Goal: Navigation & Orientation: Find specific page/section

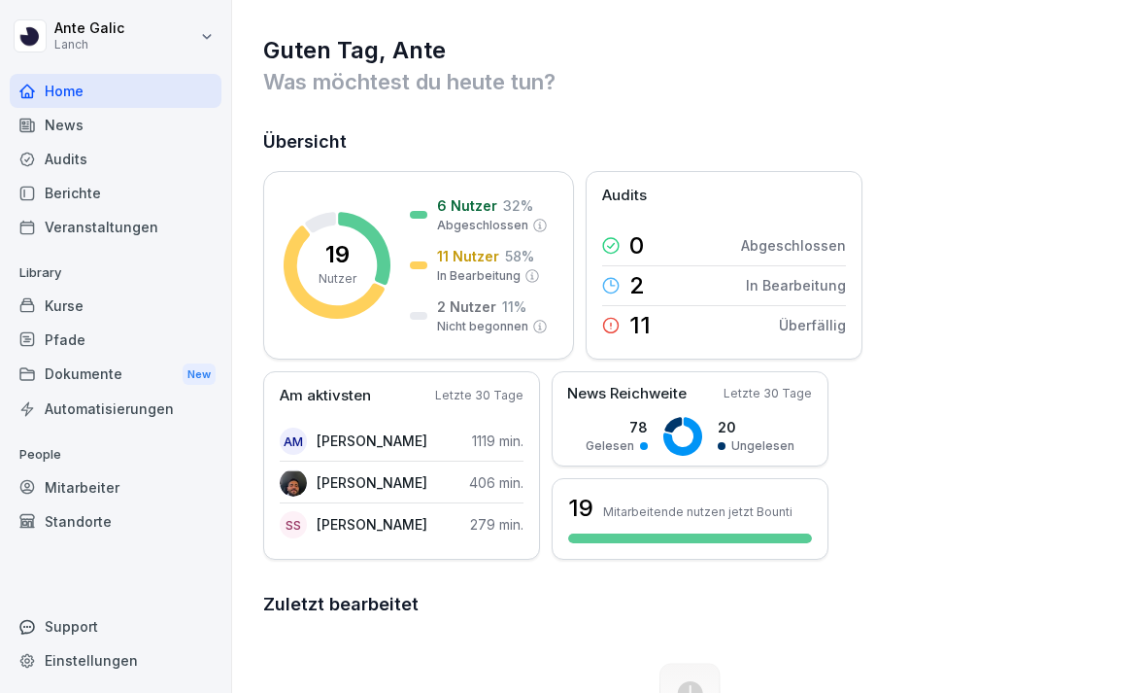
click at [151, 126] on div "News" at bounding box center [116, 125] width 212 height 34
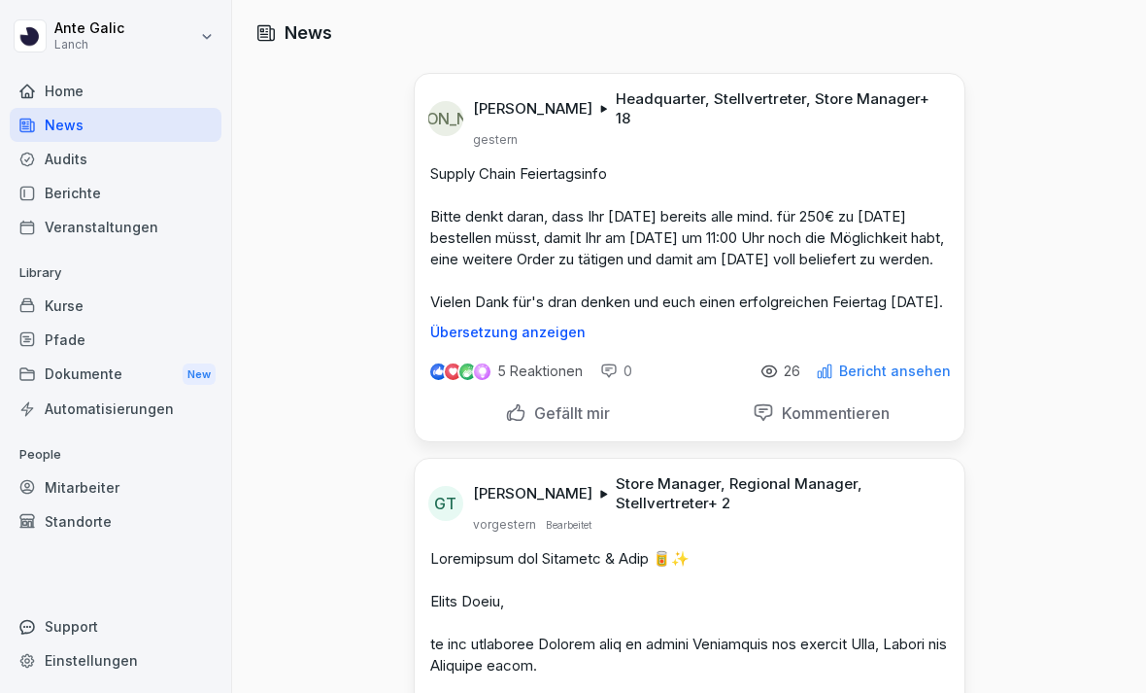
click at [40, 156] on div "Audits" at bounding box center [116, 159] width 212 height 34
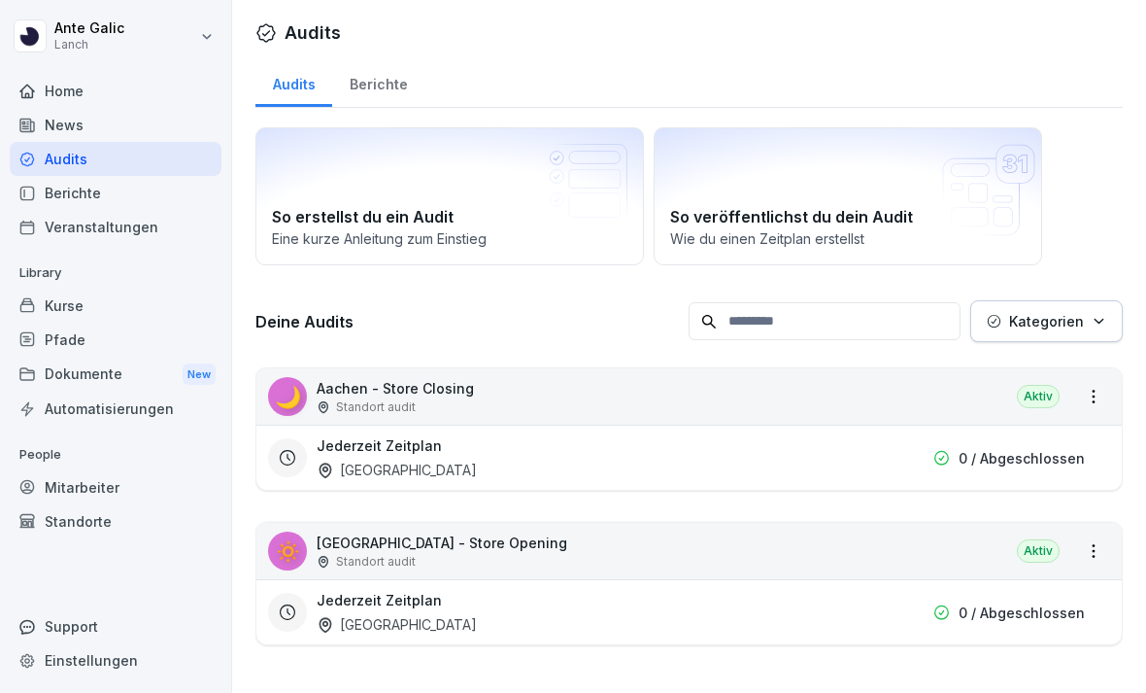
click at [136, 152] on div "Audits" at bounding box center [116, 159] width 212 height 34
click at [383, 439] on h3 "Jederzeit Zeitplan" at bounding box center [379, 445] width 125 height 20
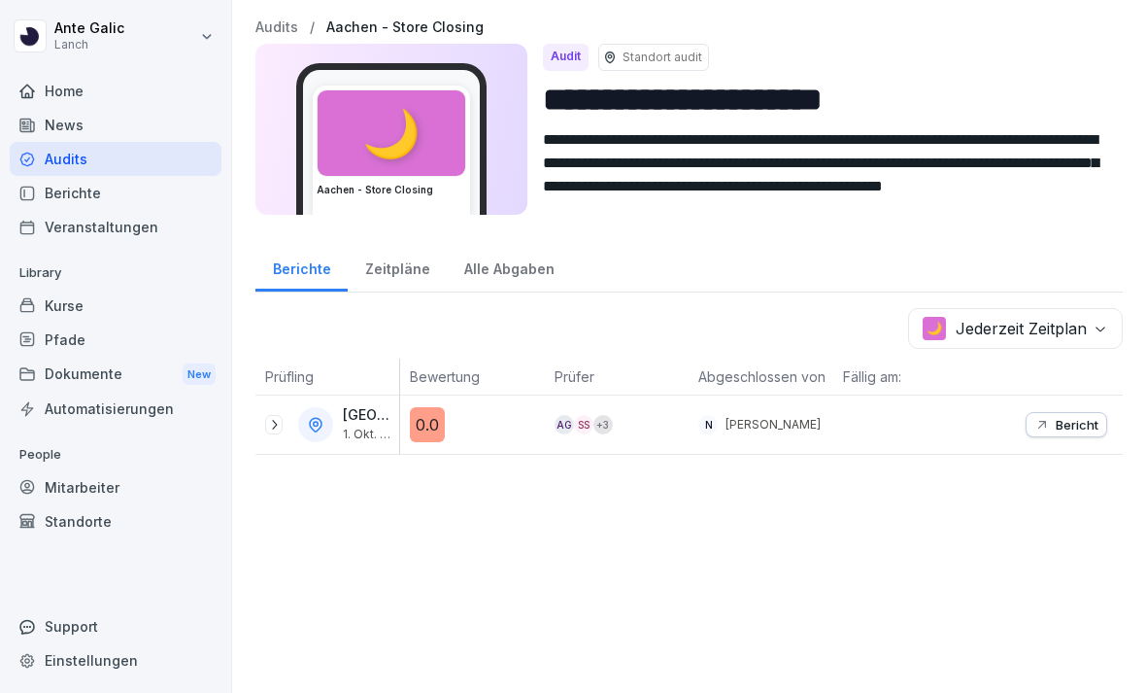
click at [277, 422] on icon at bounding box center [274, 425] width 16 height 16
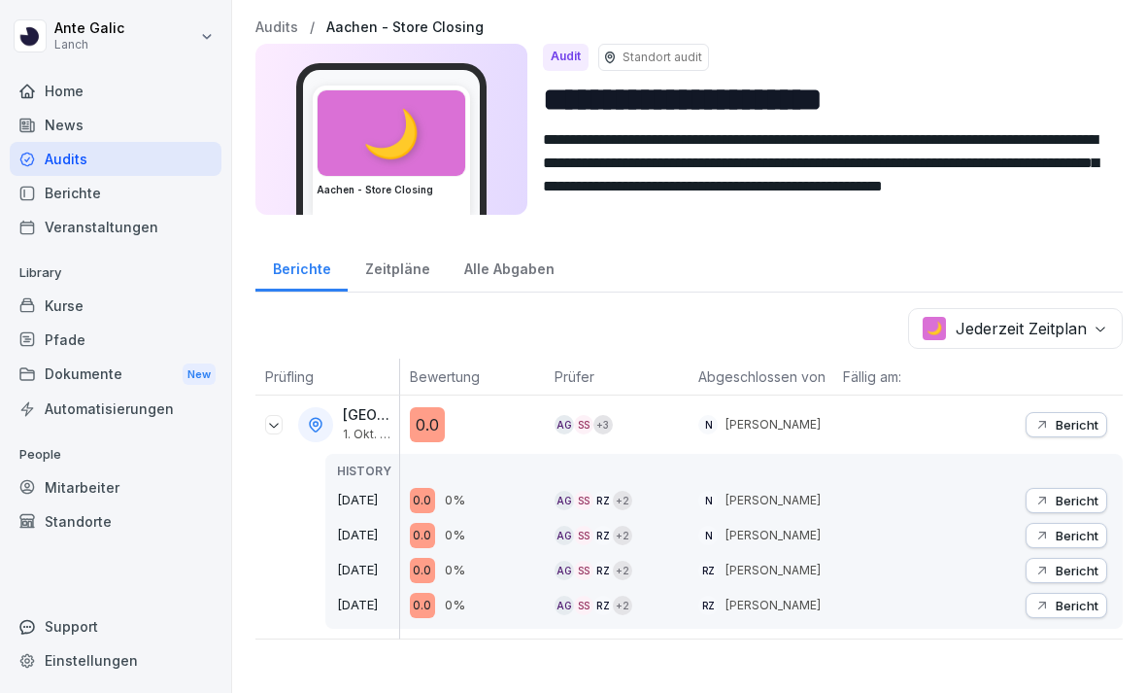
click at [1066, 427] on p "Bericht" at bounding box center [1077, 425] width 43 height 16
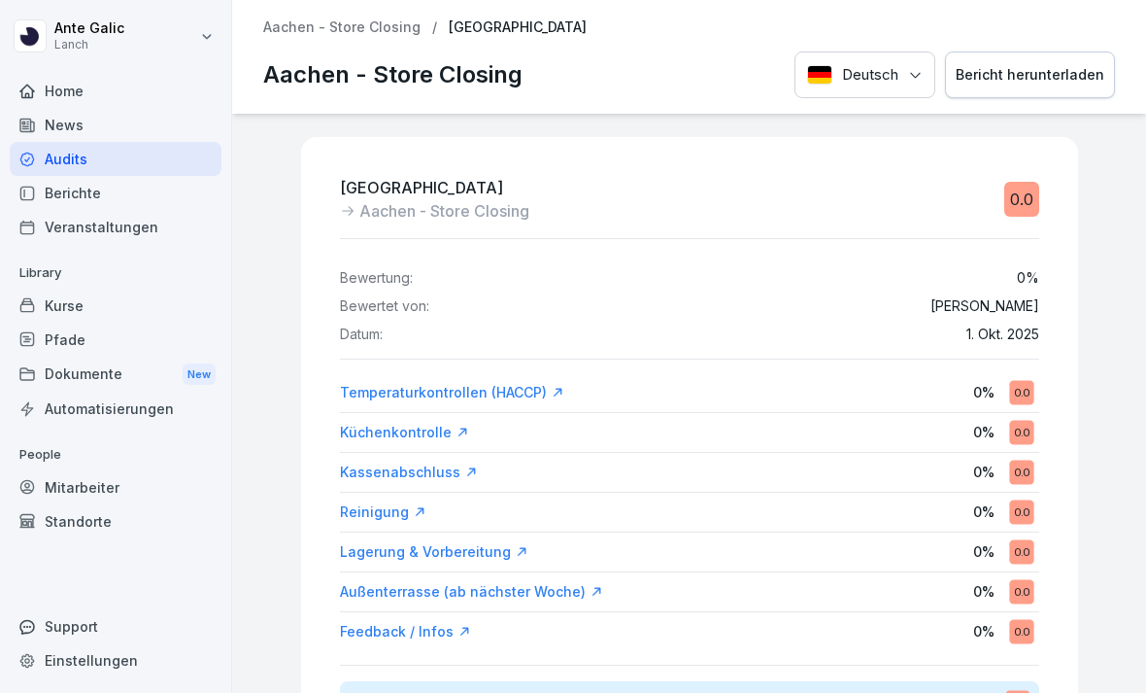
click at [109, 168] on div "Audits" at bounding box center [116, 159] width 212 height 34
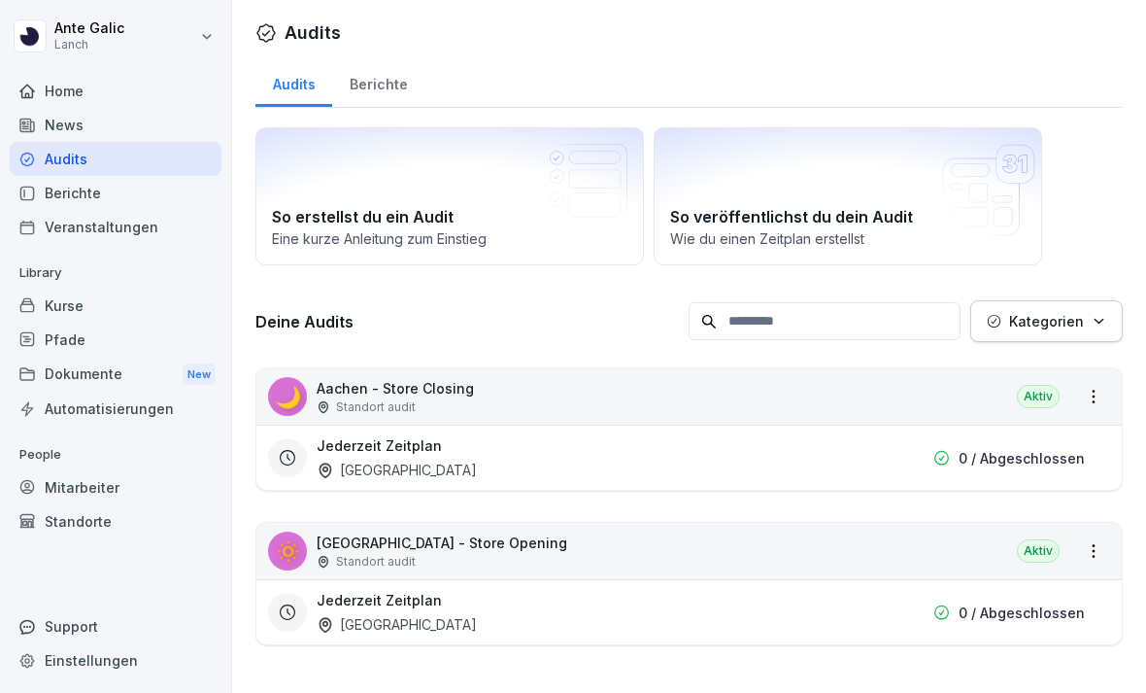
click at [928, 608] on div "0 / Abgeschlossen" at bounding box center [968, 612] width 233 height 20
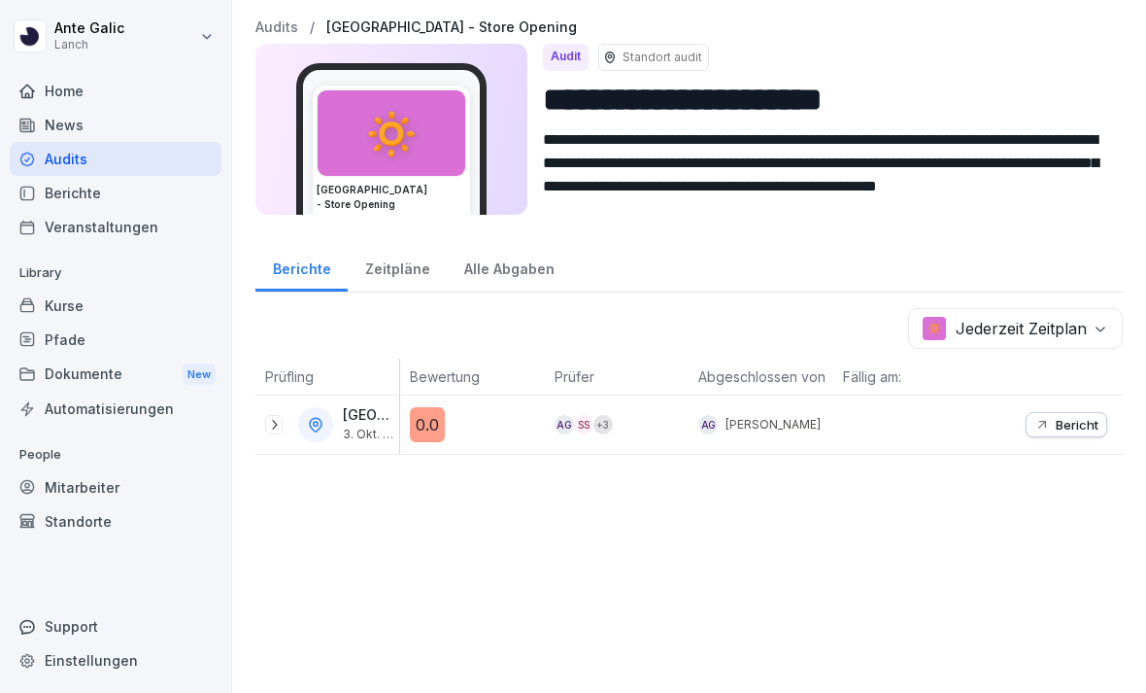
click at [278, 420] on icon at bounding box center [274, 425] width 16 height 16
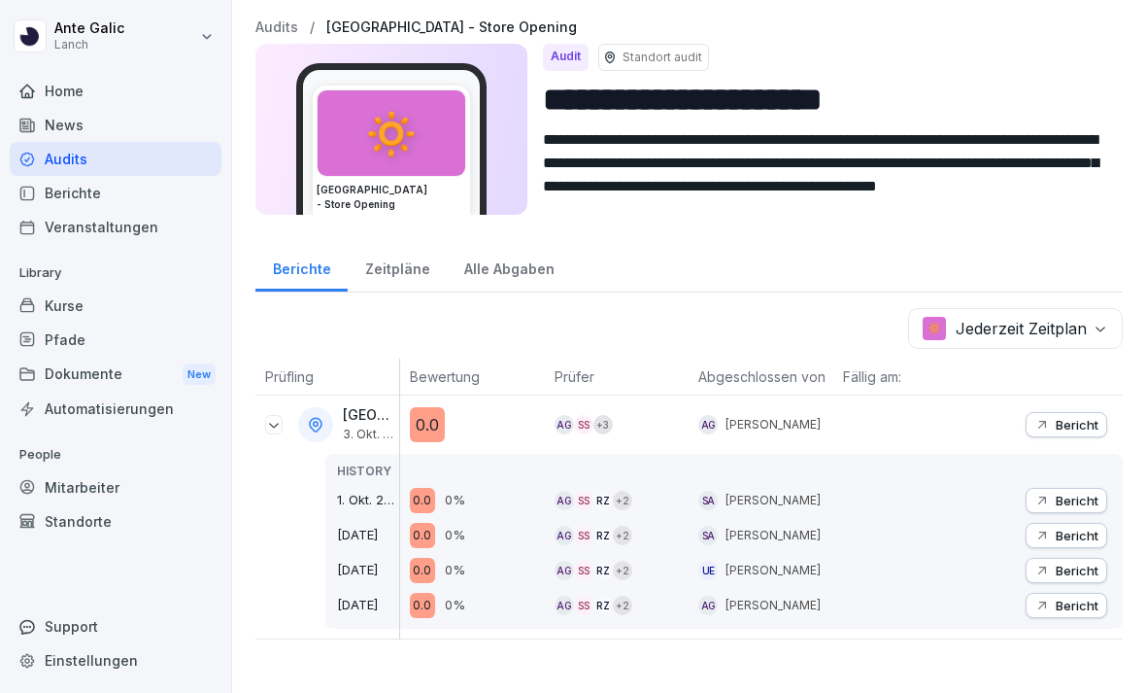
click at [146, 200] on div "Berichte" at bounding box center [116, 193] width 212 height 34
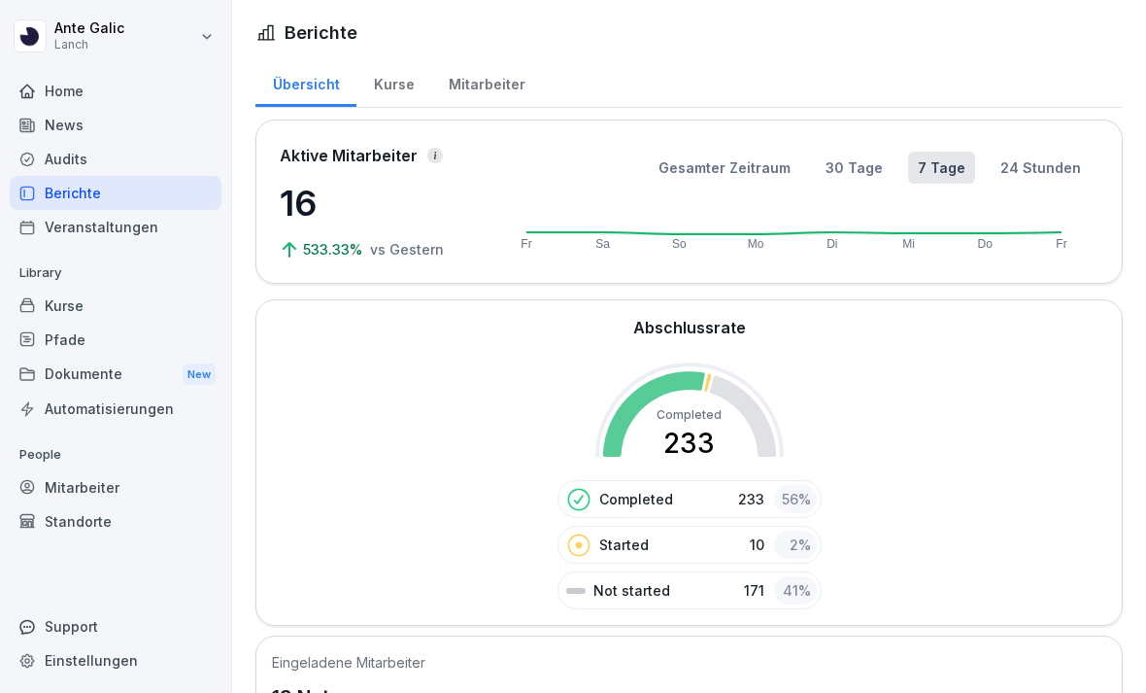
click at [405, 79] on div "Kurse" at bounding box center [393, 82] width 75 height 50
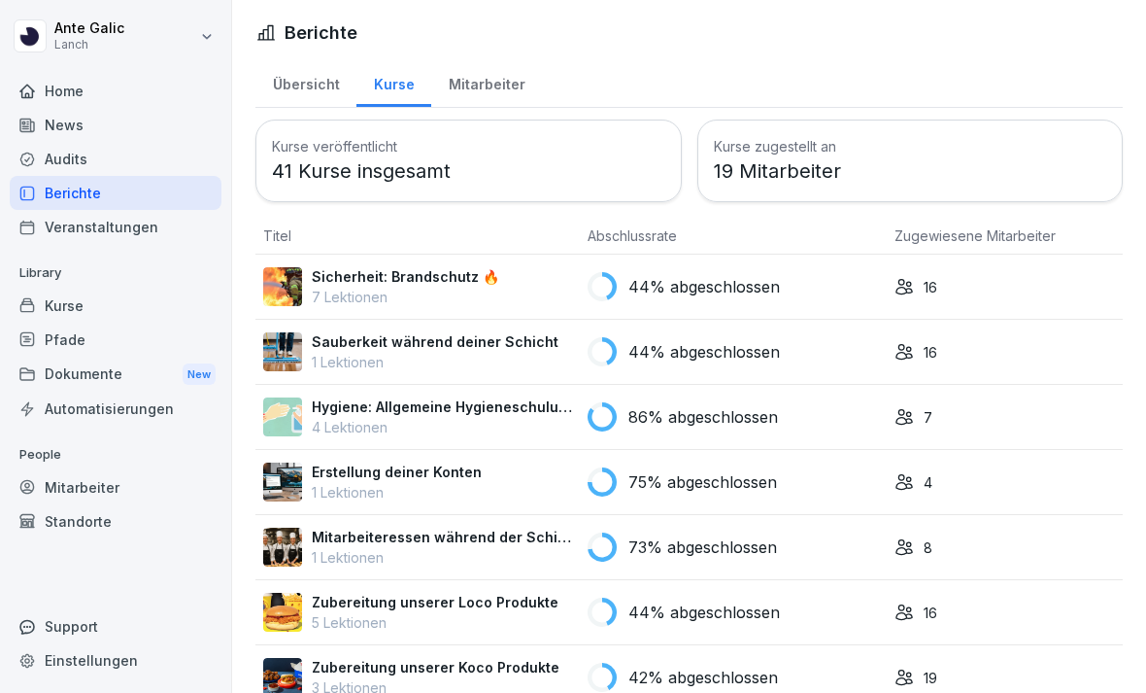
click at [478, 89] on div "Mitarbeiter" at bounding box center [486, 82] width 111 height 50
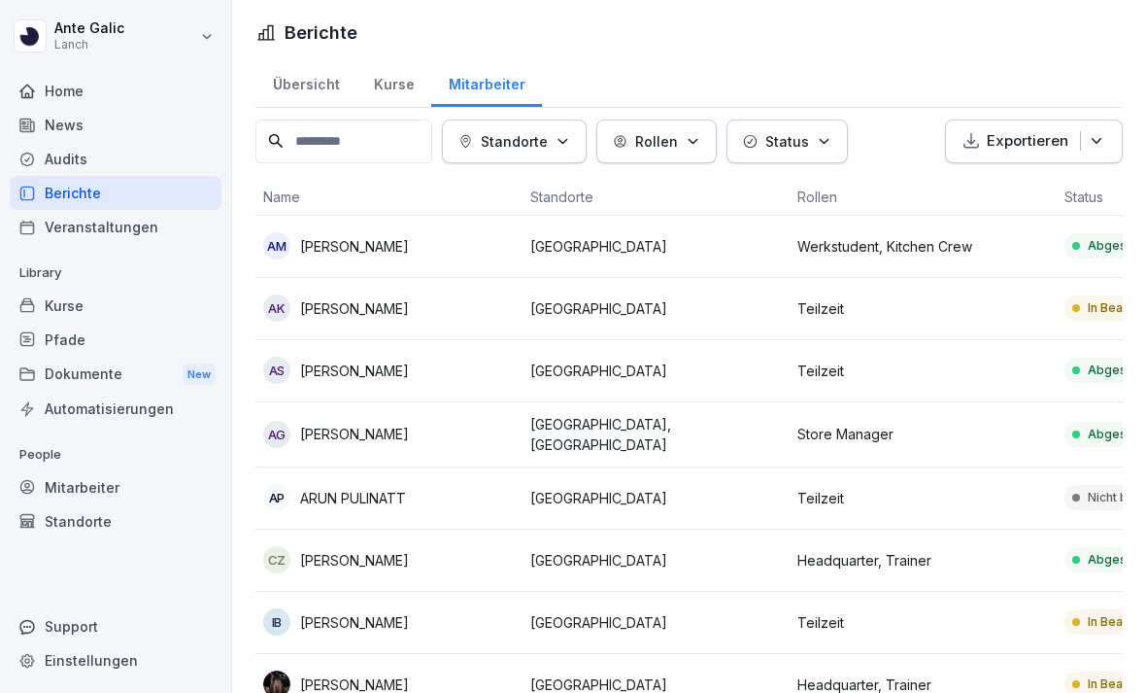
click at [401, 57] on div "Kurse" at bounding box center [393, 82] width 75 height 50
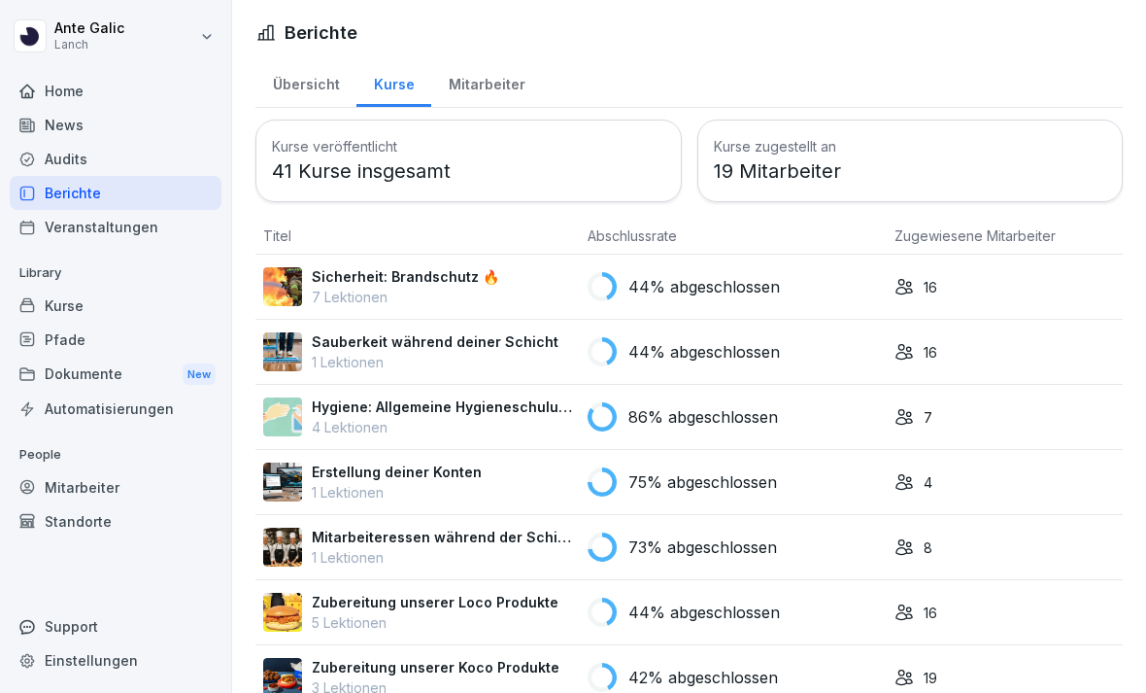
click at [310, 57] on div "Übersicht" at bounding box center [305, 82] width 101 height 50
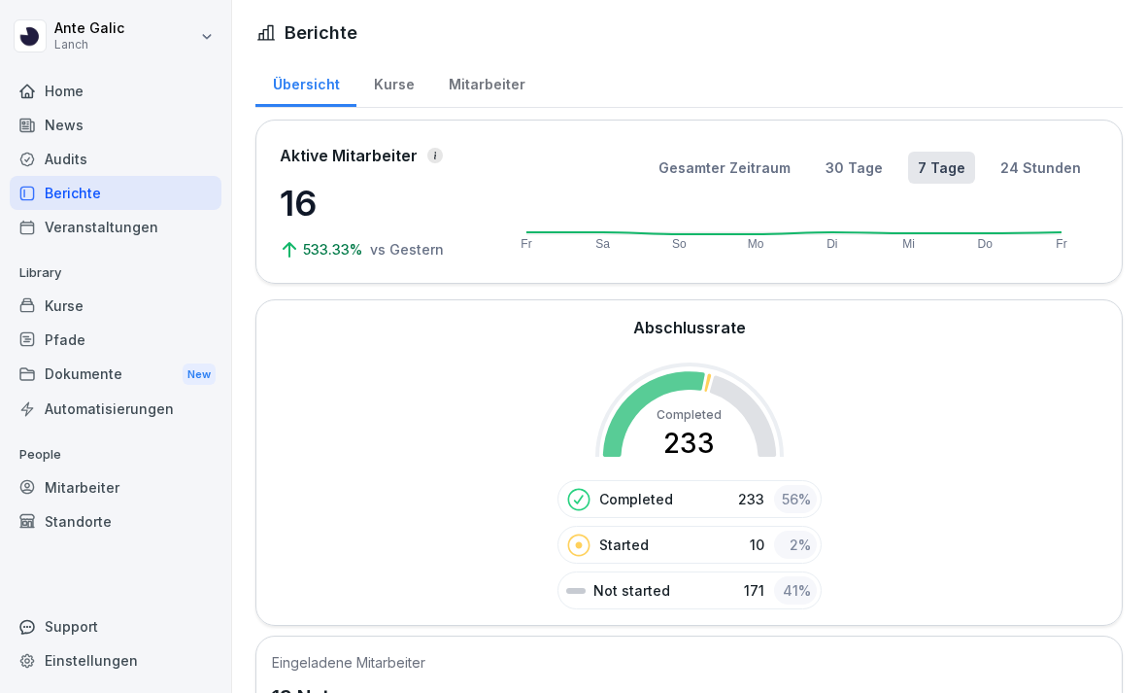
click at [397, 57] on div "Kurse" at bounding box center [393, 82] width 75 height 50
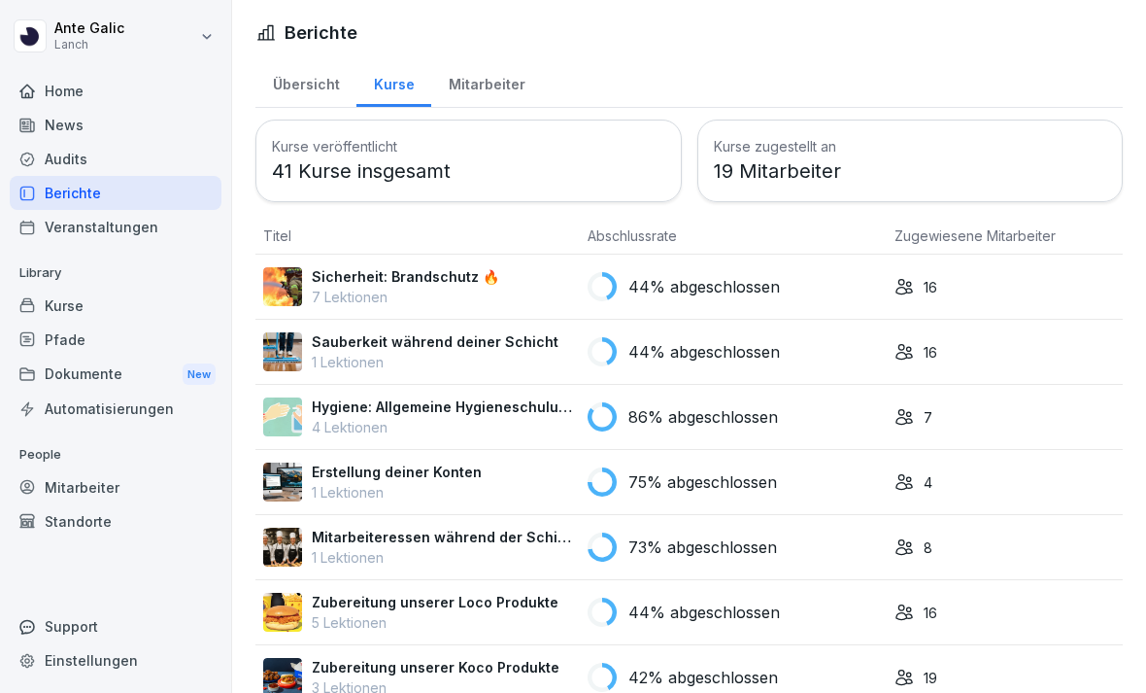
click at [477, 57] on div "Mitarbeiter" at bounding box center [486, 82] width 111 height 50
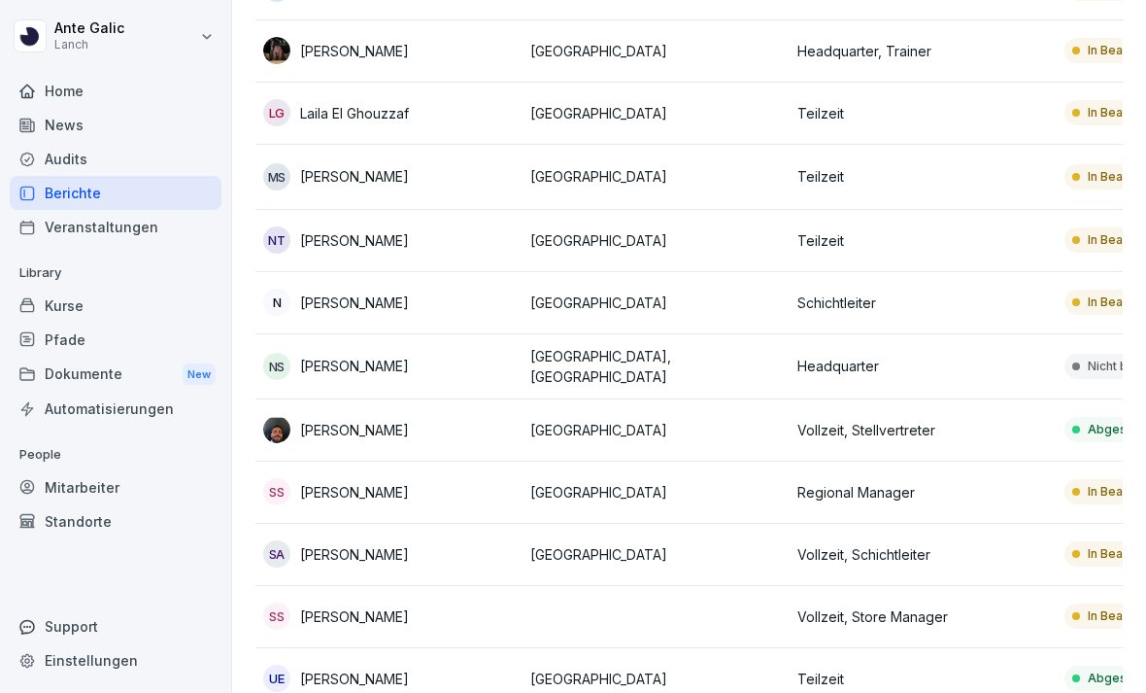
click at [954, 461] on td "Regional Manager" at bounding box center [923, 492] width 267 height 62
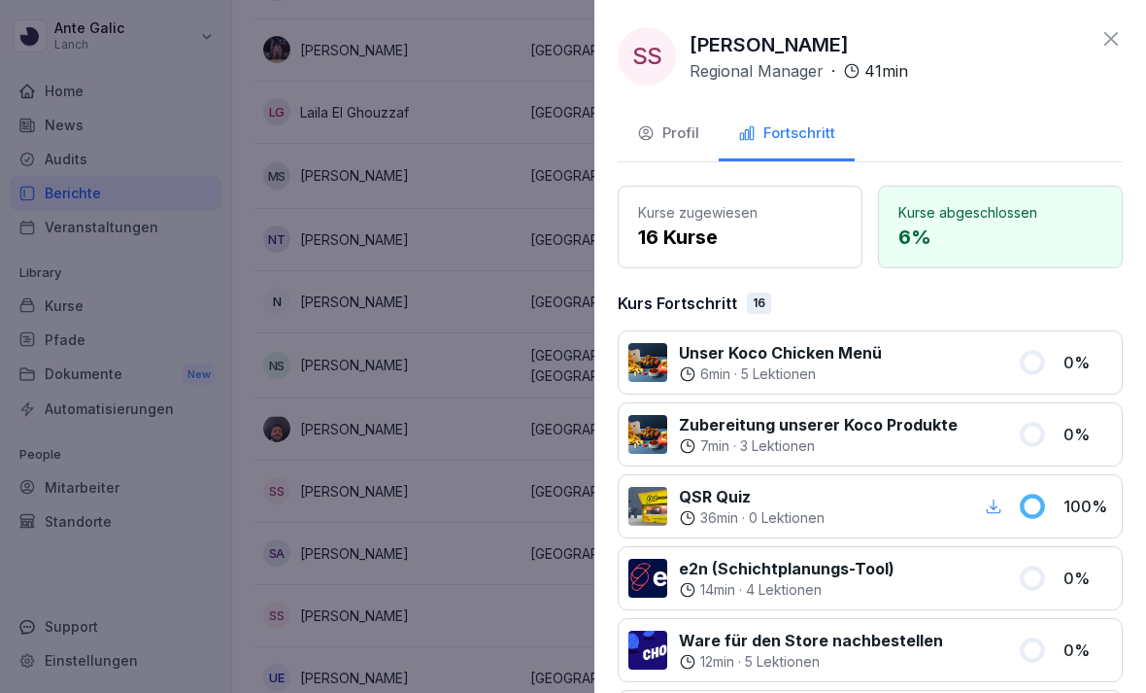
click at [534, 550] on div at bounding box center [573, 346] width 1146 height 693
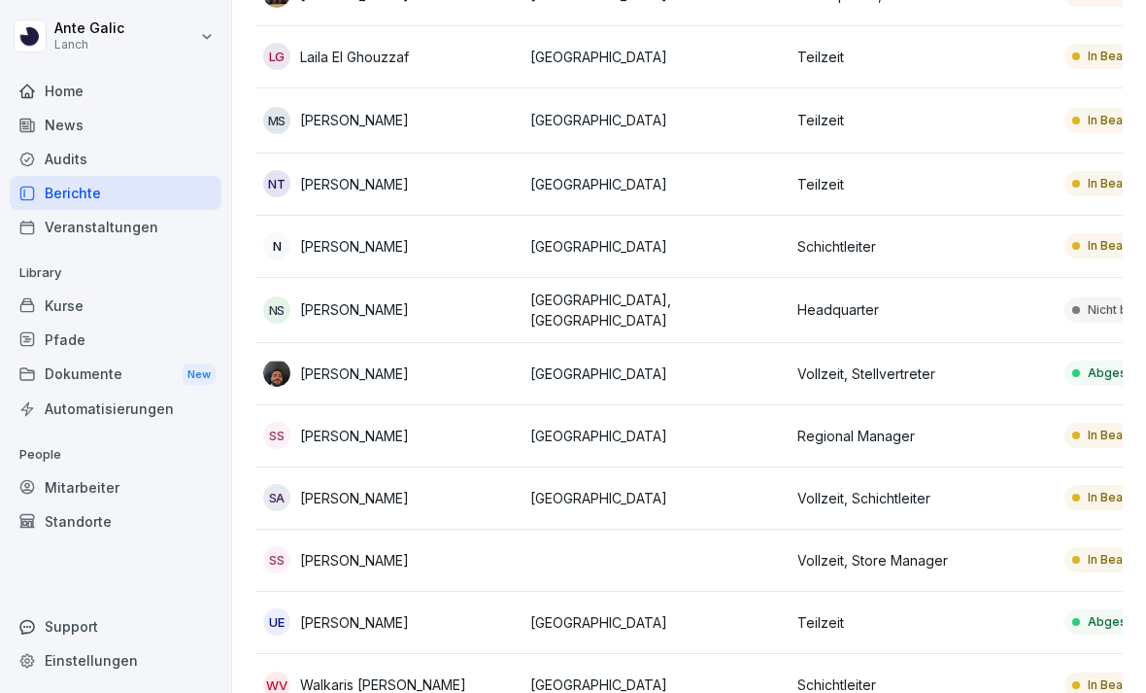
click at [786, 467] on td "[GEOGRAPHIC_DATA]" at bounding box center [656, 498] width 267 height 62
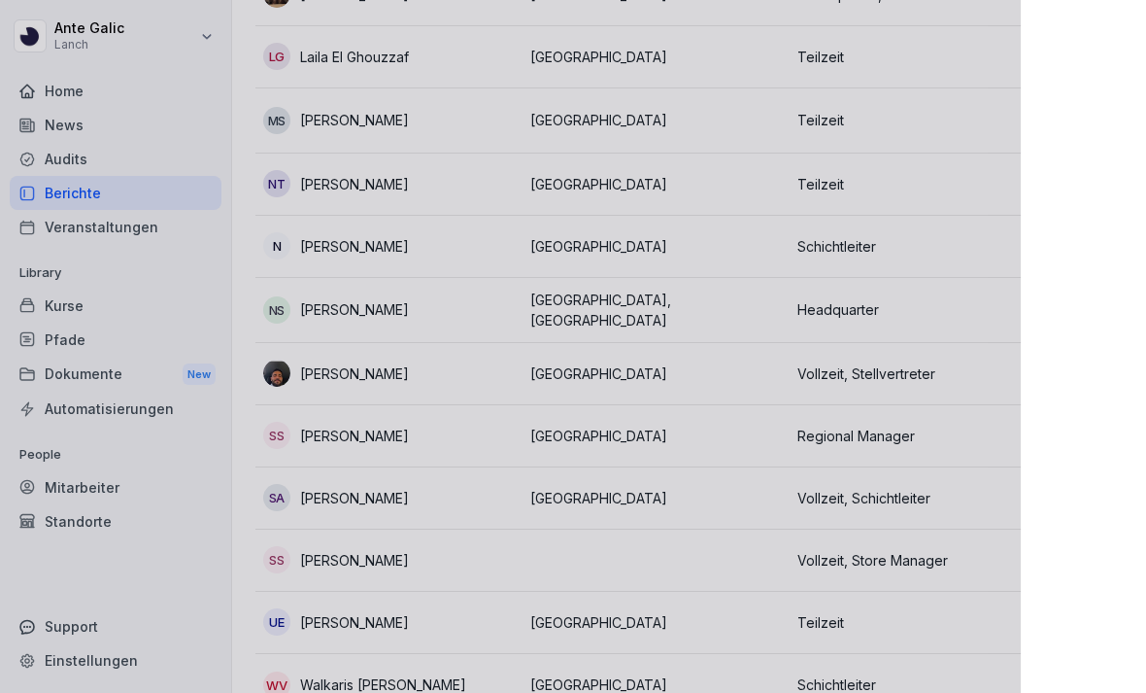
scroll to position [659, 0]
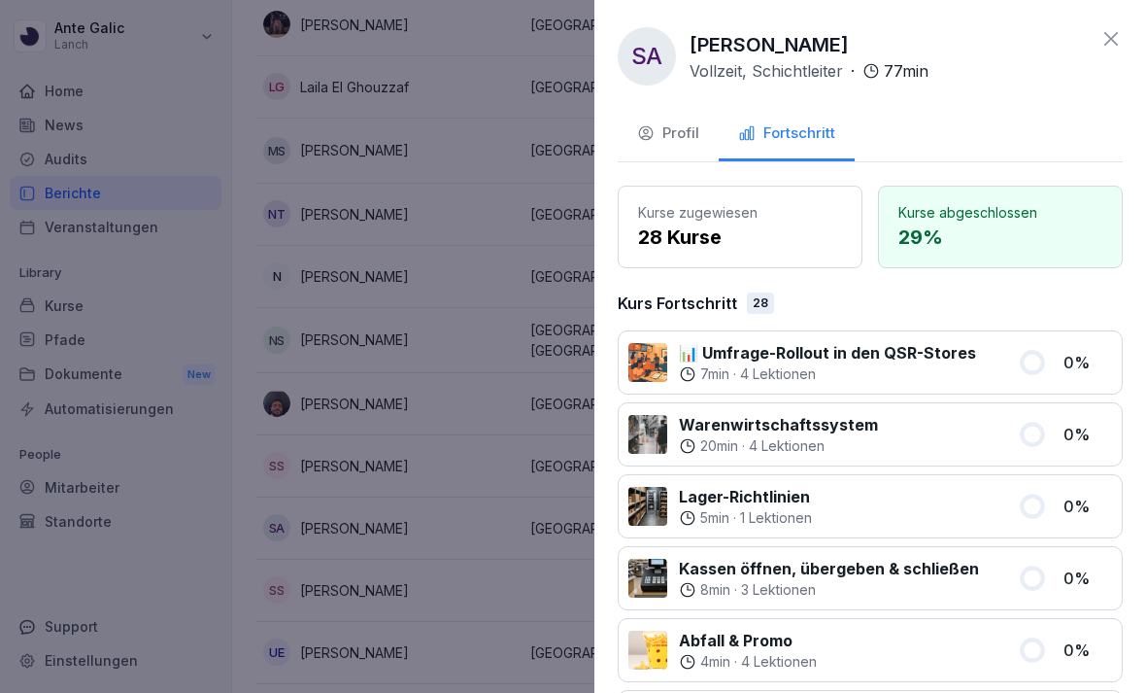
click at [549, 539] on div at bounding box center [573, 346] width 1146 height 693
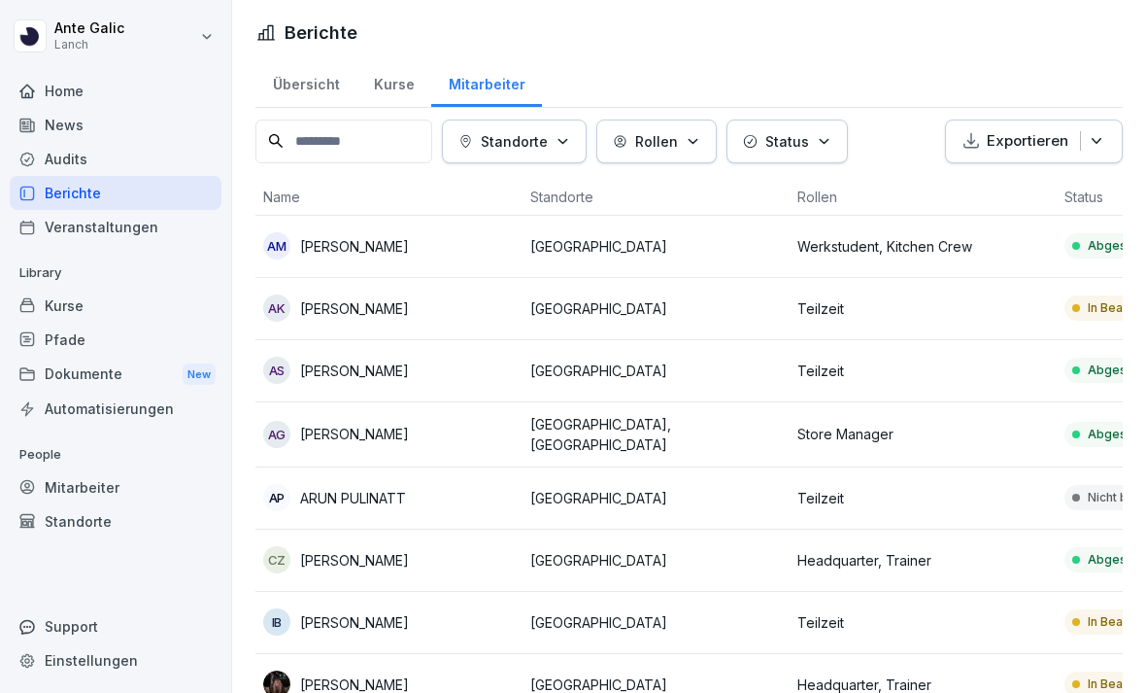
scroll to position [0, 0]
click at [79, 108] on div "News" at bounding box center [116, 125] width 212 height 34
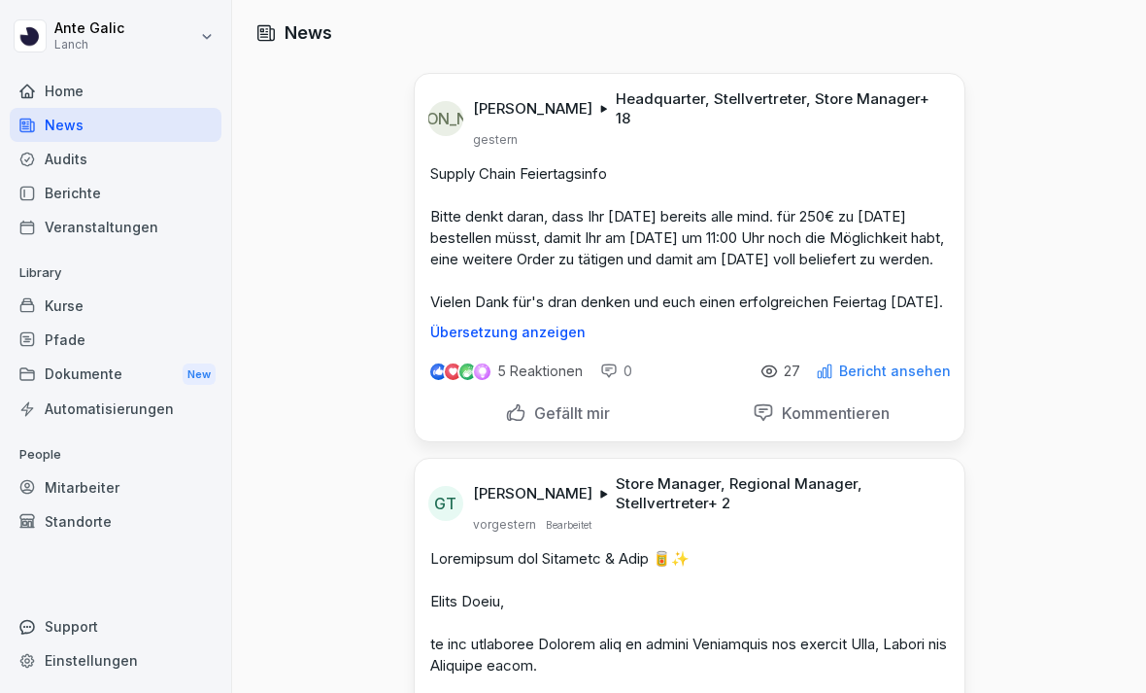
click at [78, 375] on div "Dokumente New" at bounding box center [116, 374] width 212 height 36
